Goal: Task Accomplishment & Management: Manage account settings

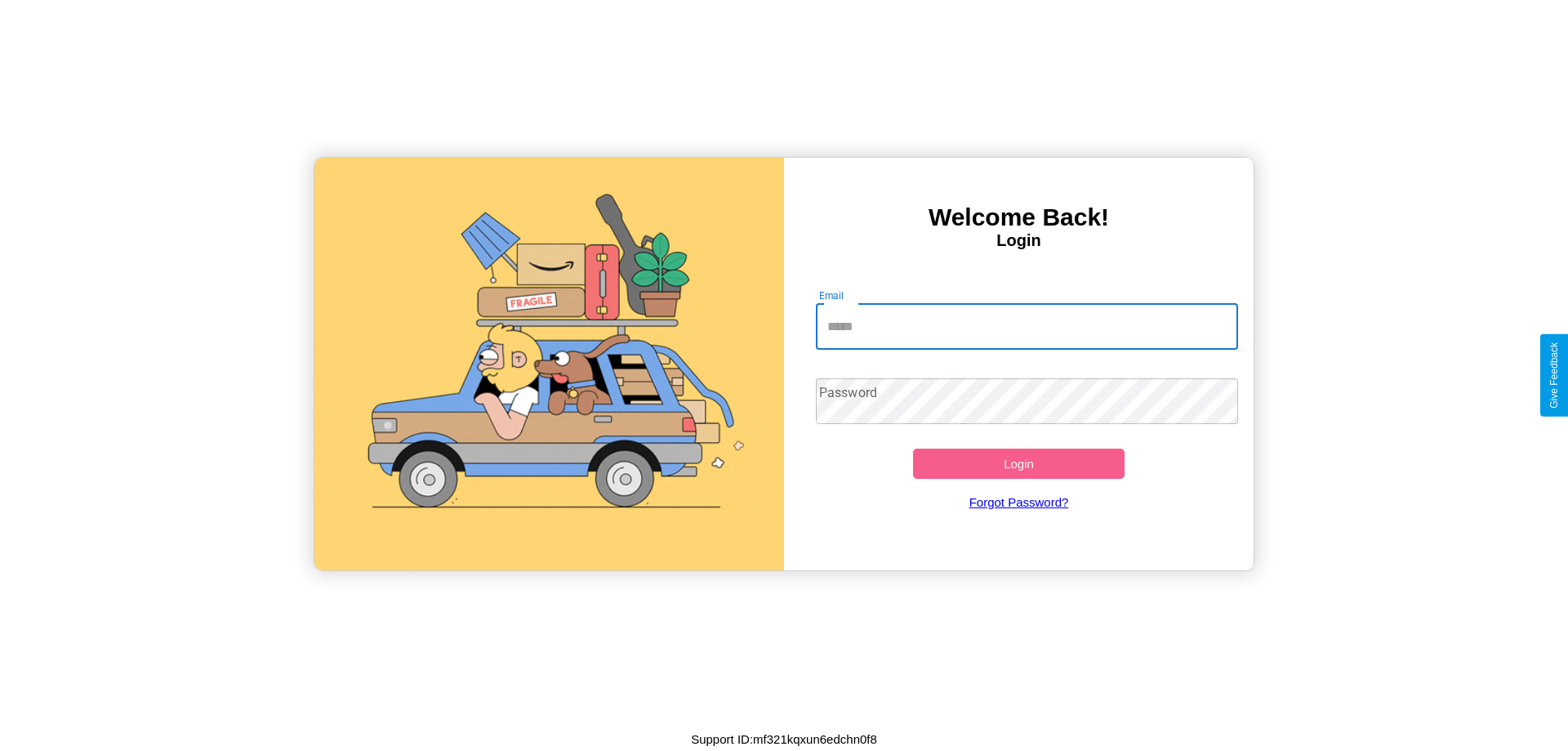
click at [1026, 325] on input "Email" at bounding box center [1027, 326] width 423 height 46
type input "**********"
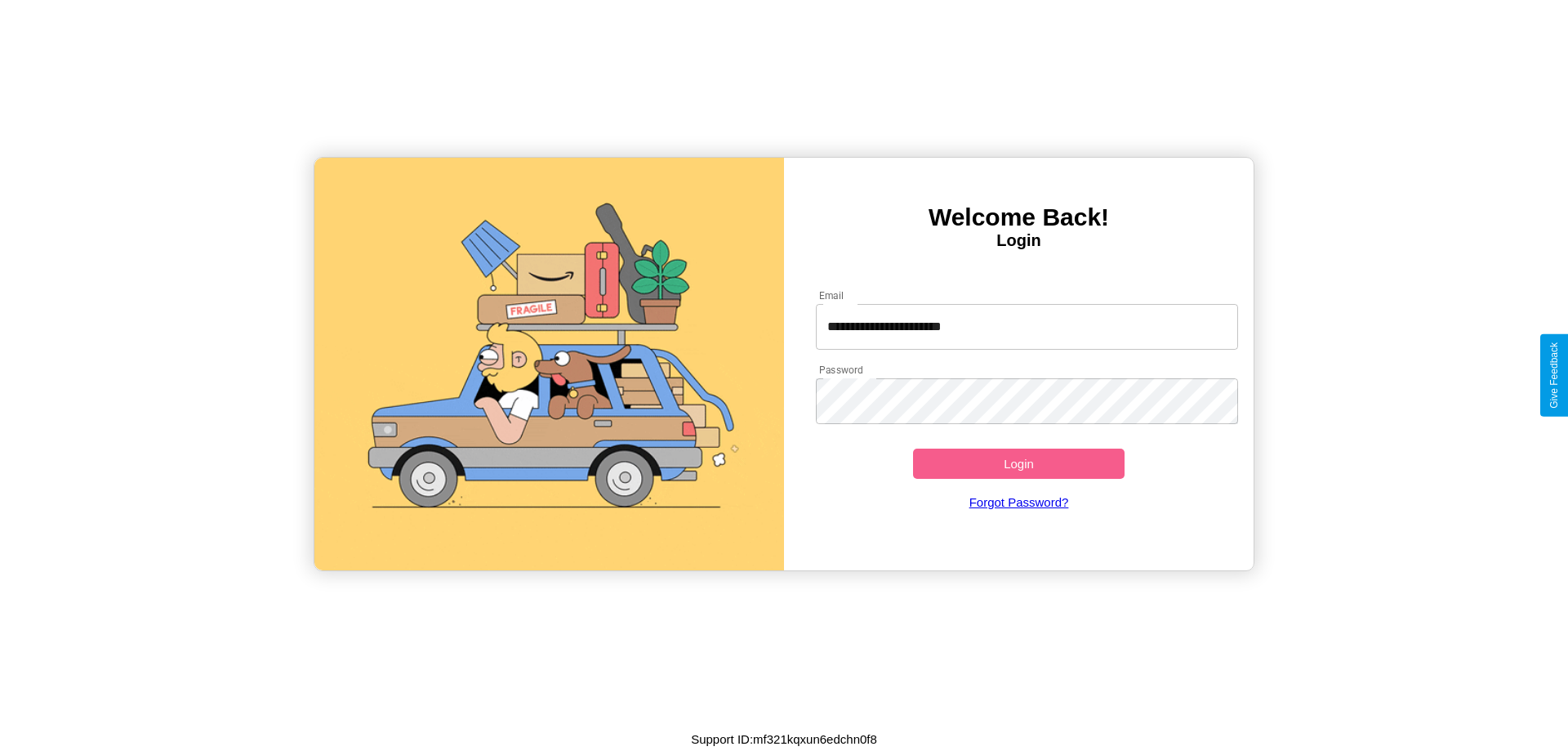
click at [1018, 463] on button "Login" at bounding box center [1018, 464] width 212 height 30
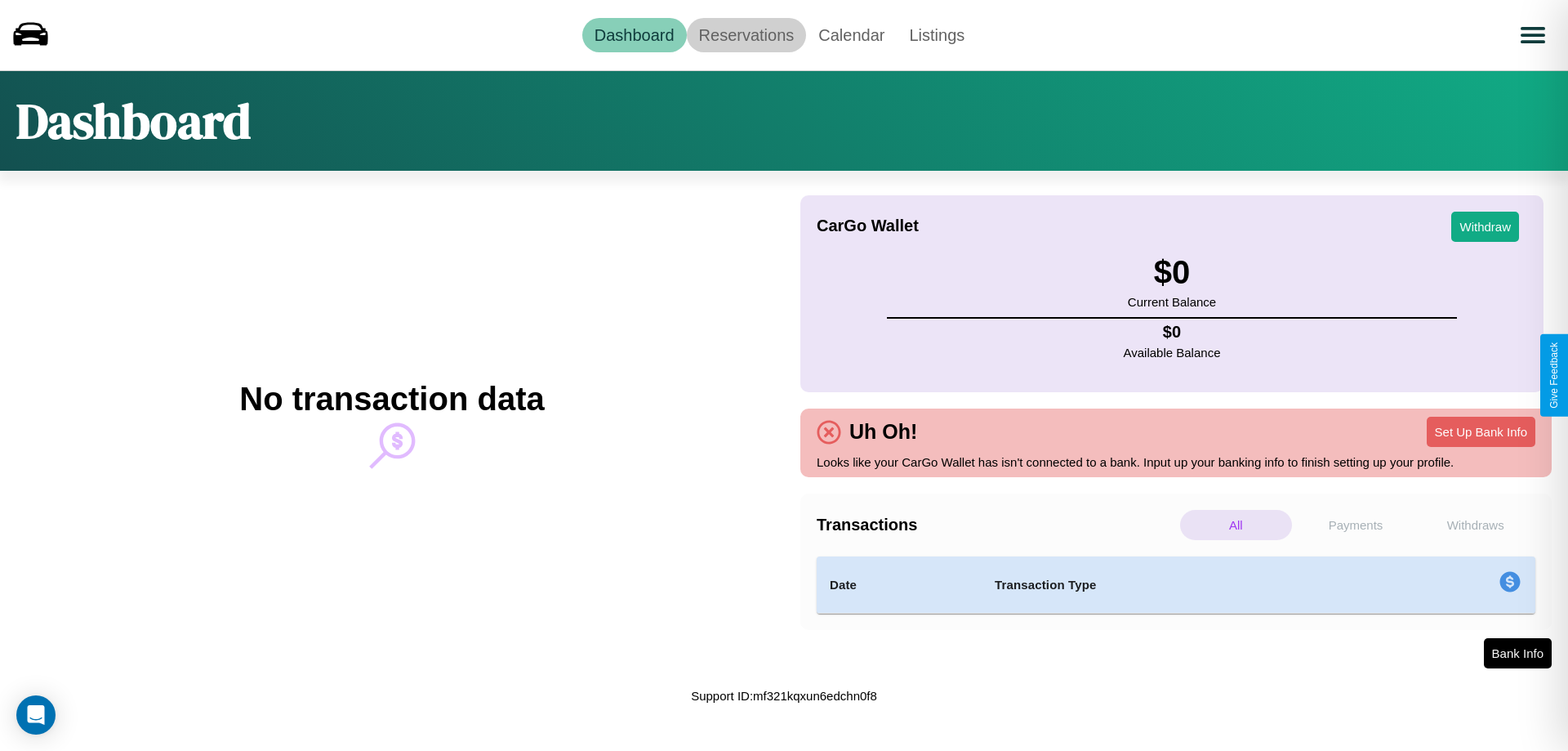
click at [746, 34] on link "Reservations" at bounding box center [746, 35] width 120 height 34
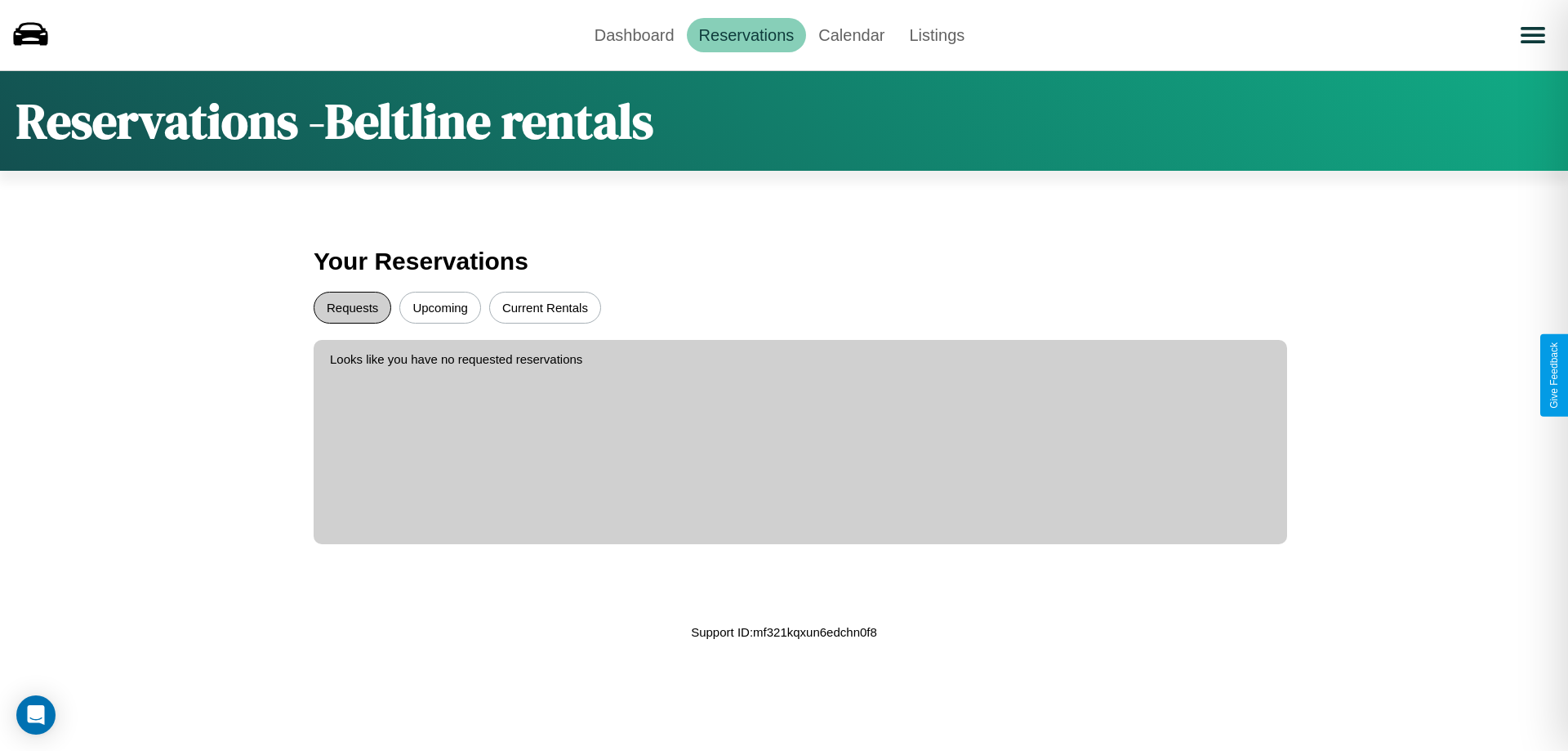
click at [352, 307] on button "Requests" at bounding box center [352, 308] width 78 height 32
click at [544, 307] on button "Current Rentals" at bounding box center [544, 308] width 112 height 32
click at [634, 34] on link "Dashboard" at bounding box center [634, 35] width 105 height 34
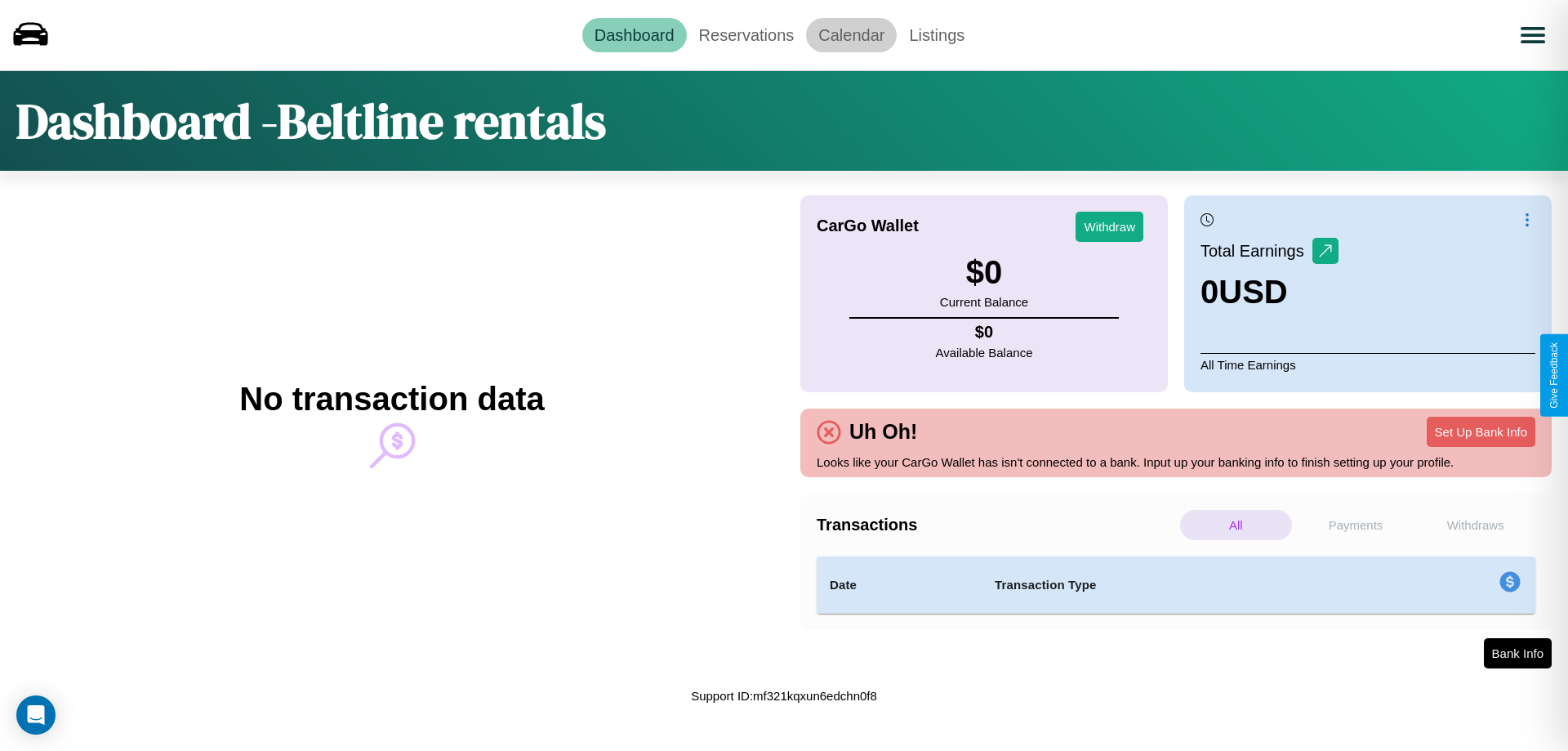
click at [851, 34] on link "Calendar" at bounding box center [851, 35] width 90 height 34
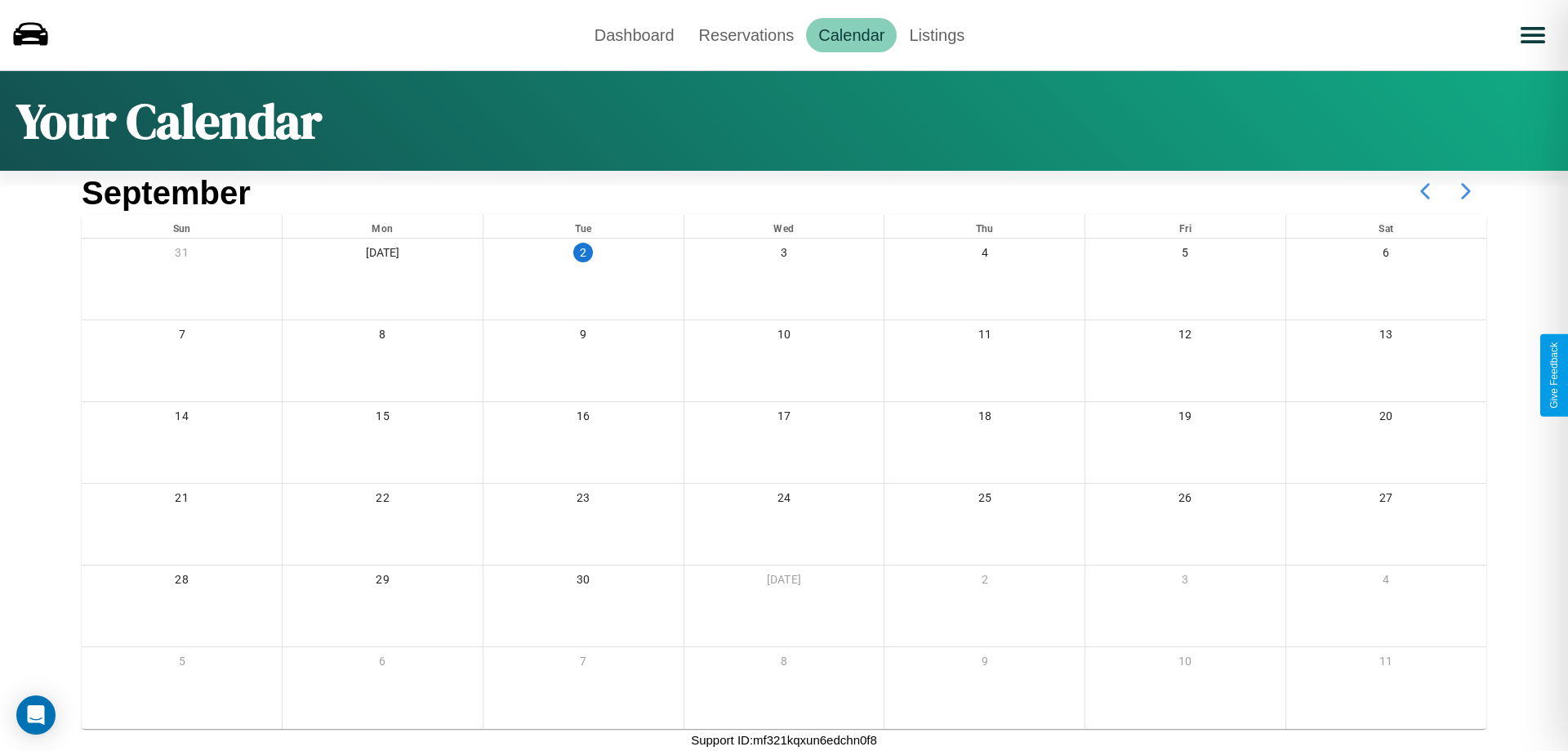
click at [1466, 191] on icon at bounding box center [1466, 191] width 41 height 41
